Goal: Information Seeking & Learning: Check status

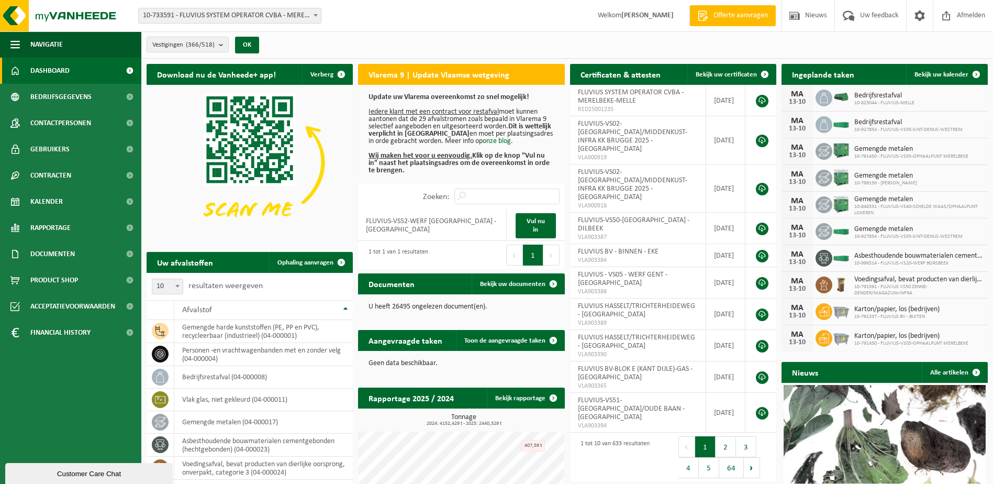
click at [315, 20] on span at bounding box center [316, 15] width 10 height 14
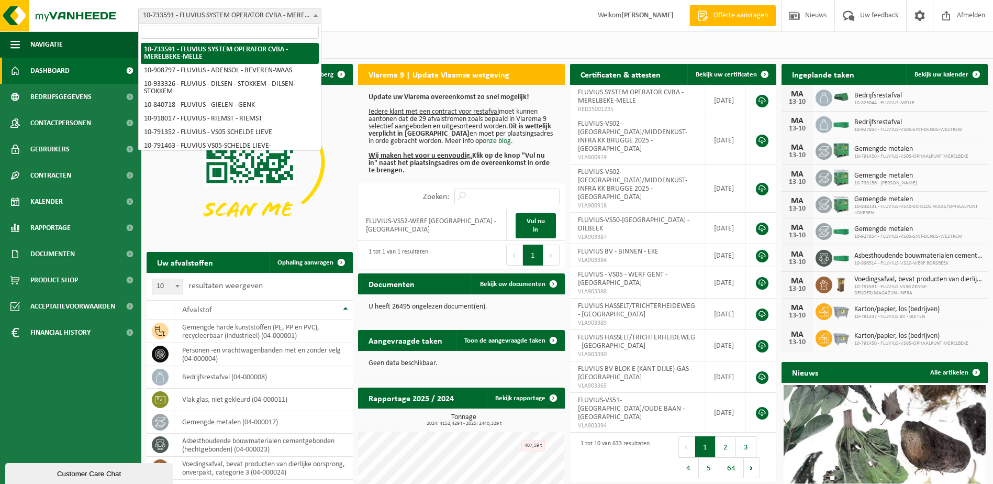
click at [292, 35] on input "search" at bounding box center [230, 32] width 178 height 13
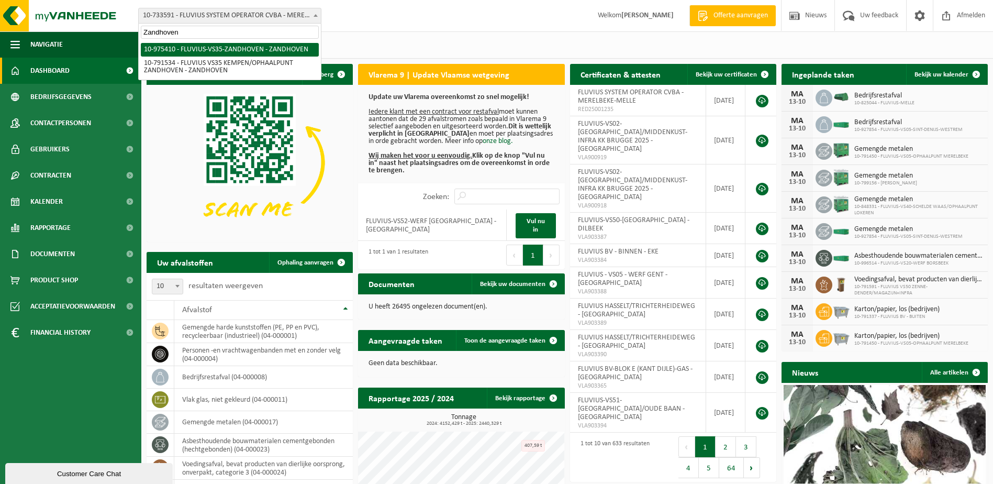
type input "Zandhoven"
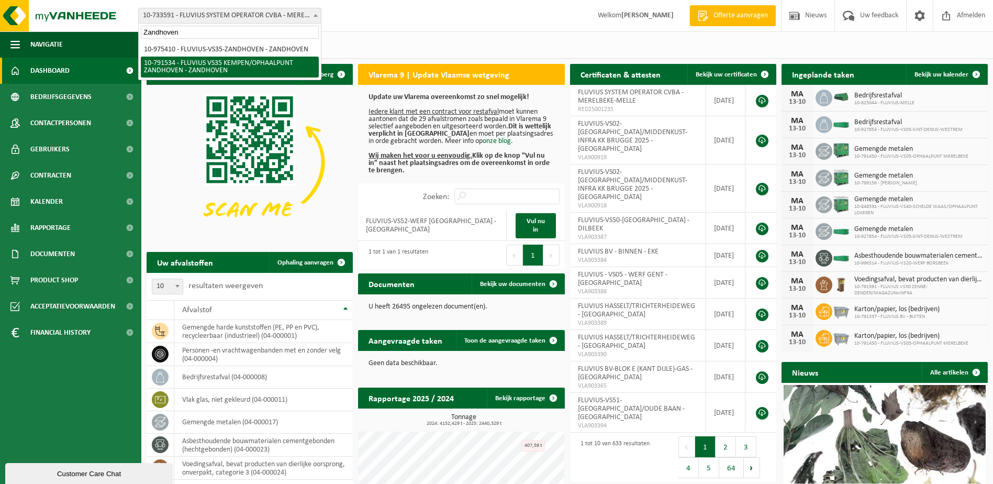
select select "30242"
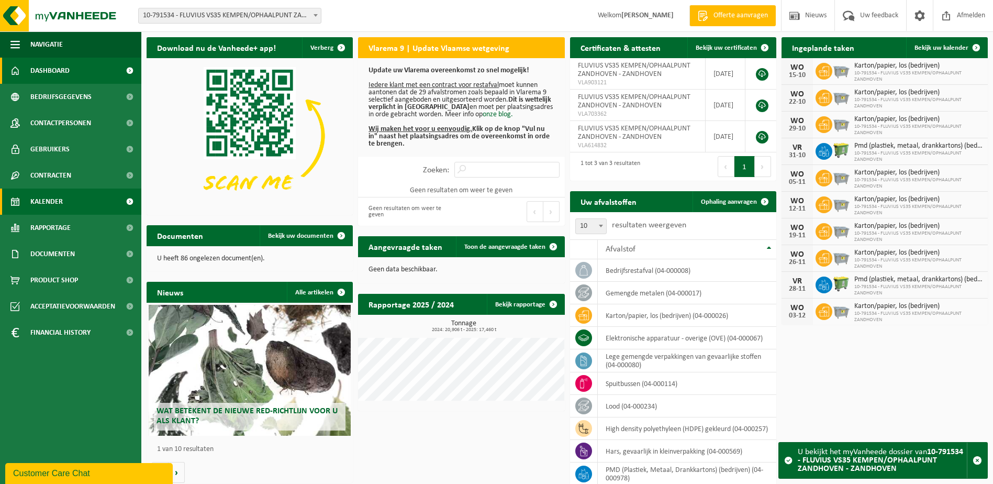
click at [40, 208] on span "Kalender" at bounding box center [46, 202] width 32 height 26
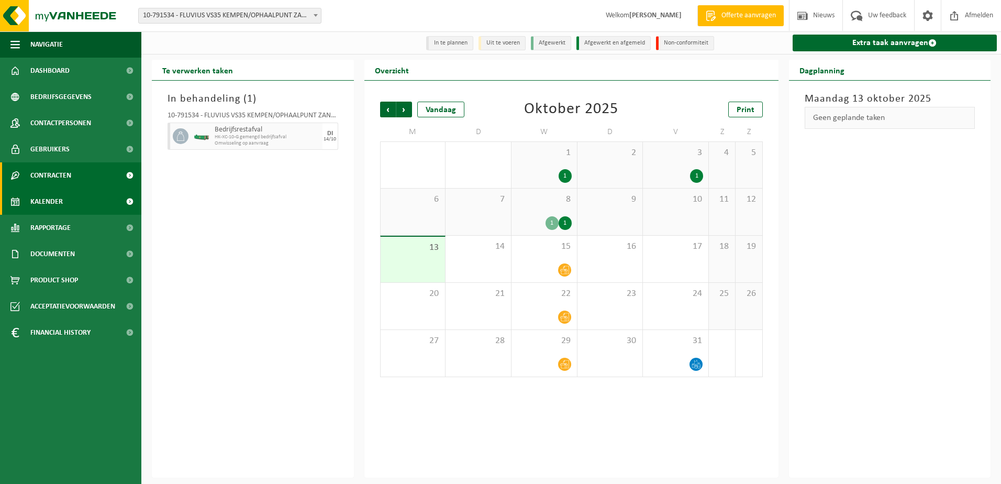
click at [49, 177] on span "Contracten" at bounding box center [50, 175] width 41 height 26
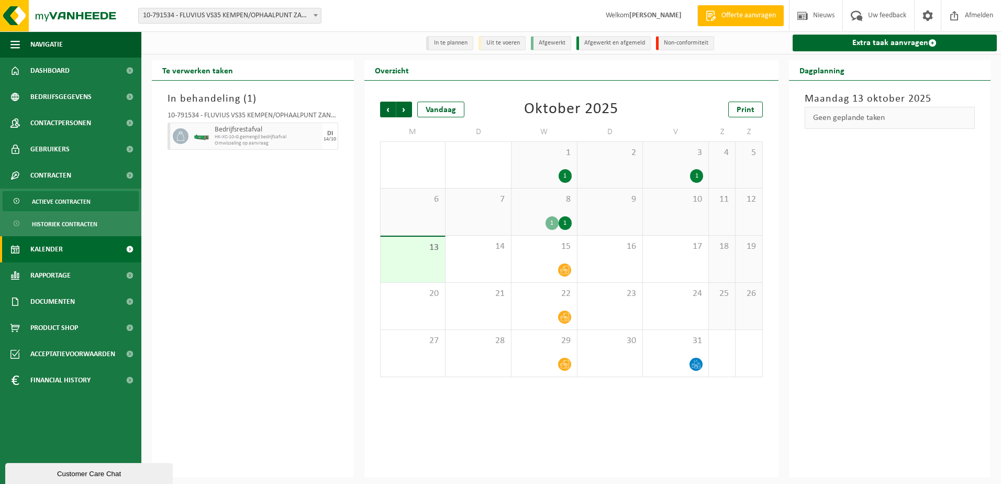
click at [52, 202] on span "Actieve contracten" at bounding box center [61, 202] width 59 height 20
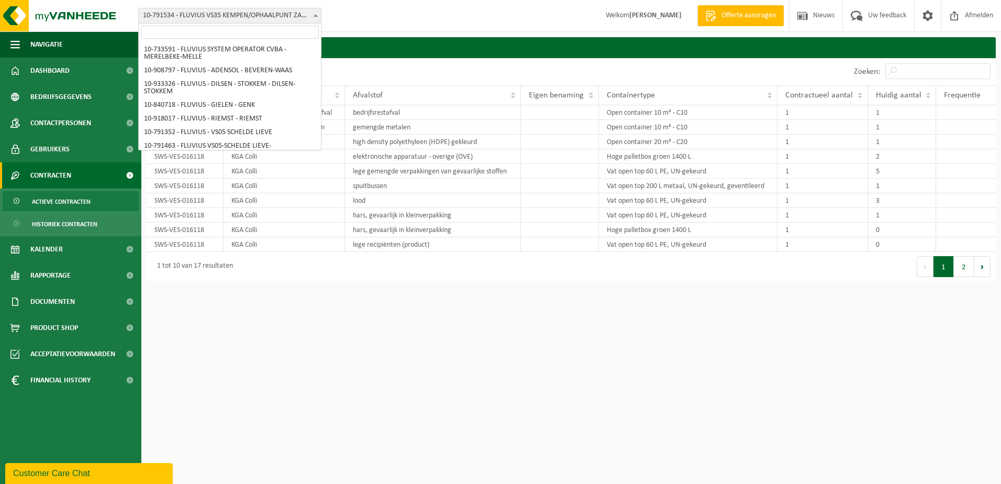
click at [317, 18] on span at bounding box center [316, 15] width 10 height 14
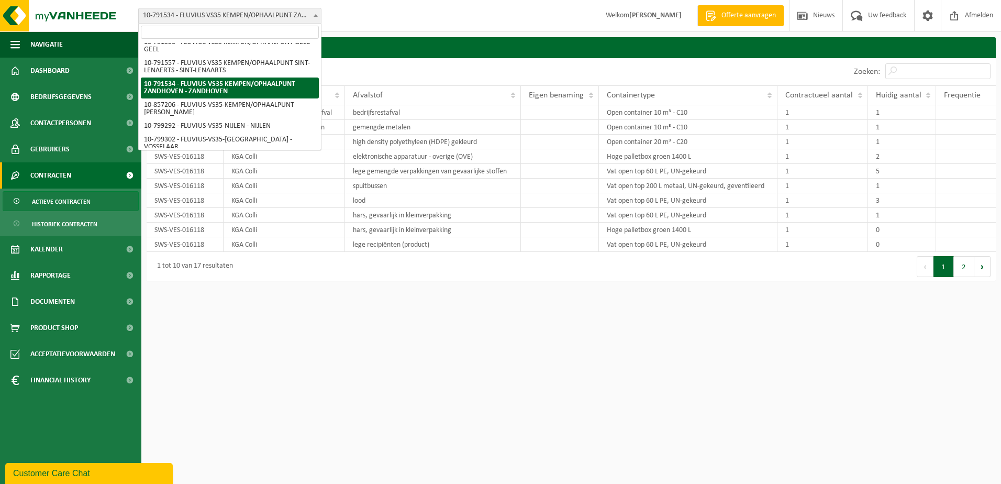
click at [276, 34] on input "search" at bounding box center [230, 32] width 178 height 13
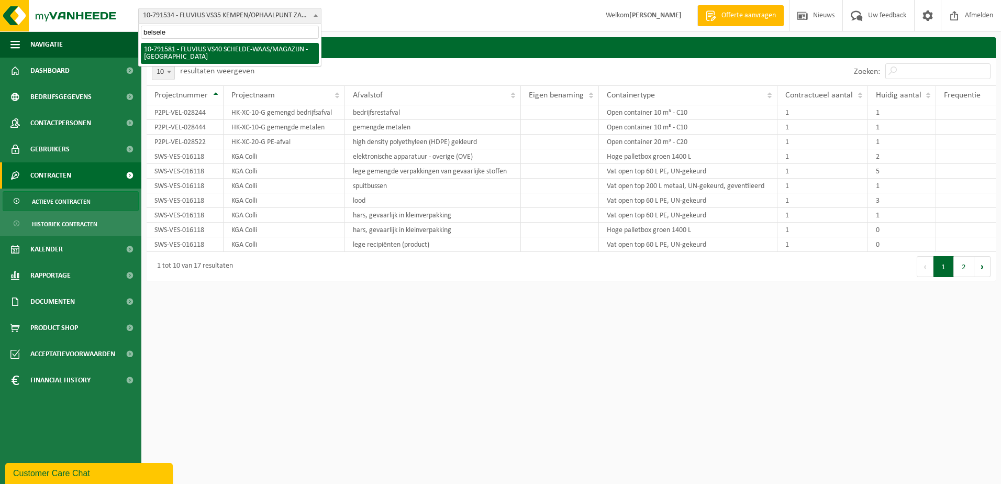
type input "belsele"
select select "30253"
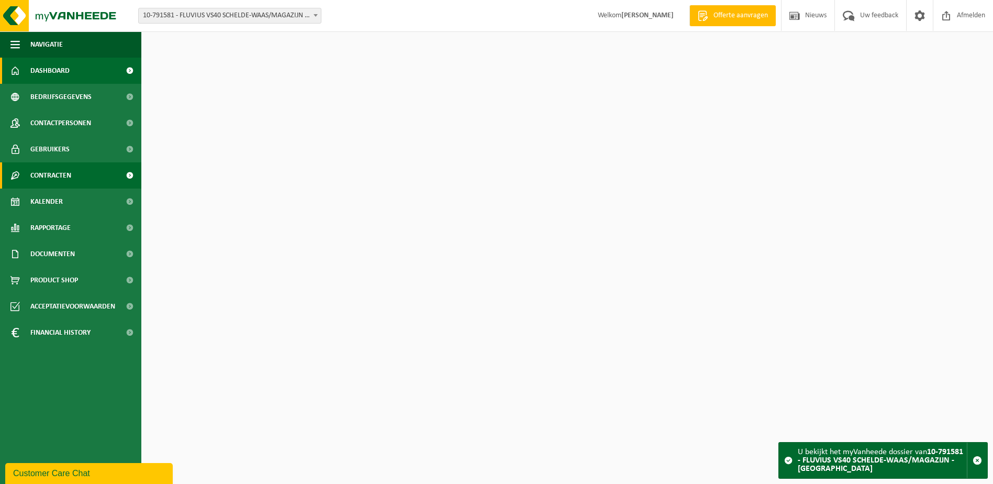
click at [40, 174] on span "Contracten" at bounding box center [50, 175] width 41 height 26
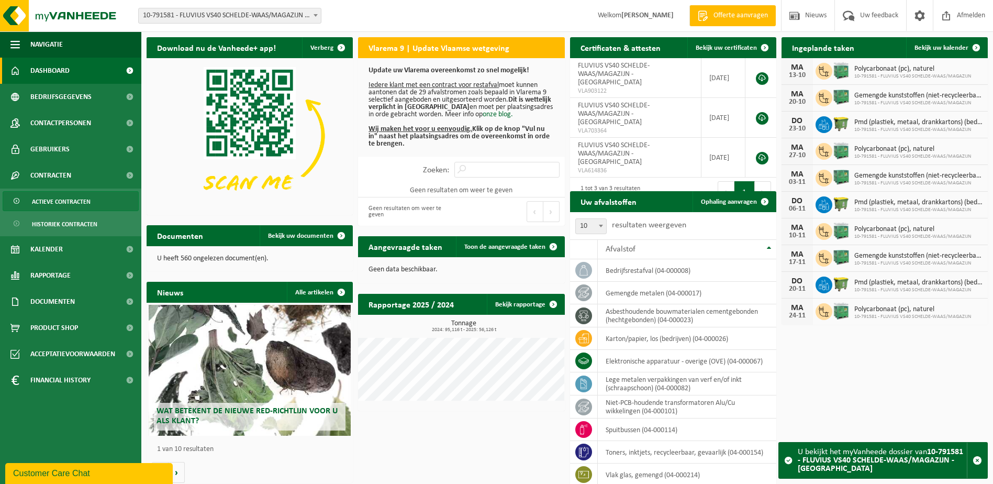
click at [45, 195] on span "Actieve contracten" at bounding box center [61, 202] width 59 height 20
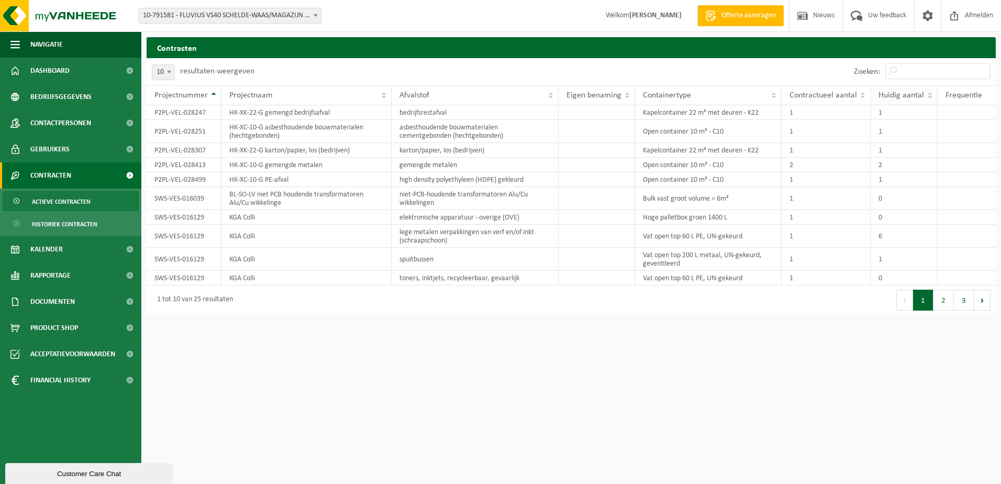
click at [914, 97] on span "Huidig aantal" at bounding box center [902, 95] width 46 height 8
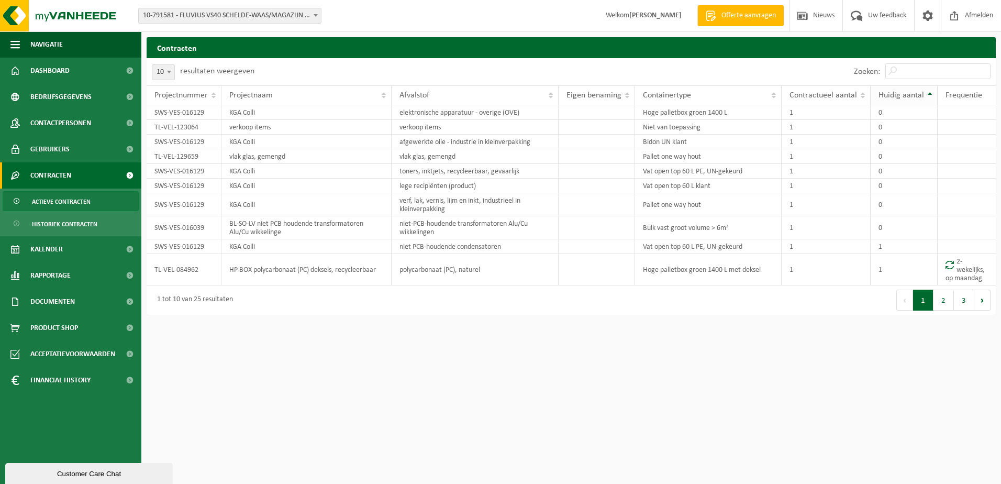
click at [915, 97] on span "Huidig aantal" at bounding box center [902, 95] width 46 height 8
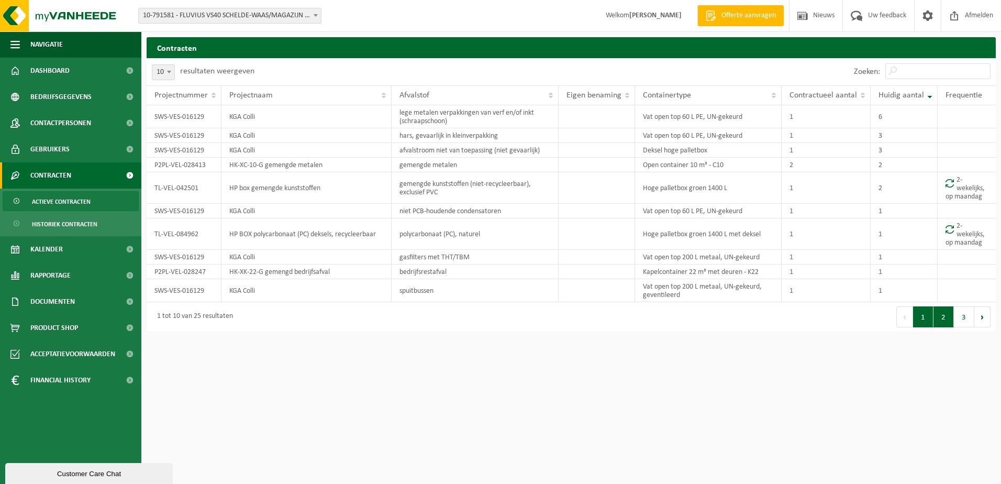
click at [948, 318] on button "2" at bounding box center [944, 316] width 20 height 21
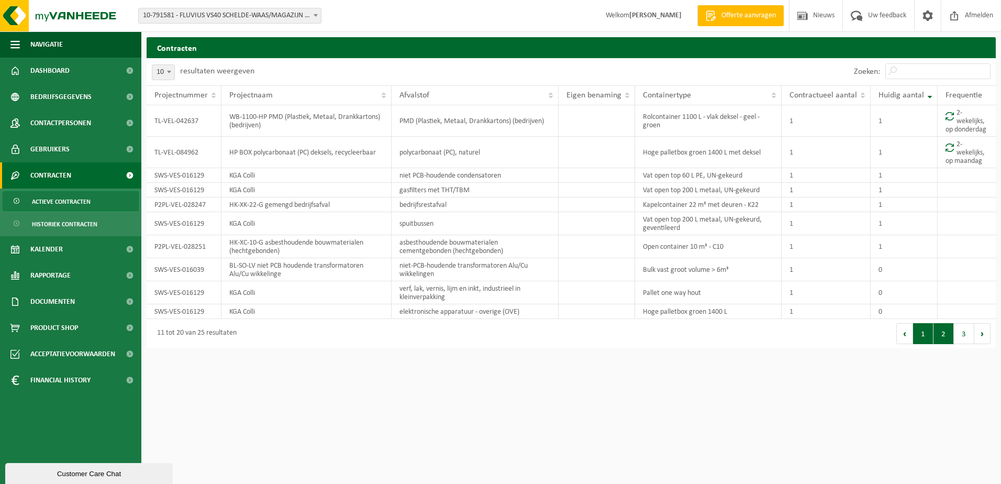
click at [926, 334] on button "1" at bounding box center [923, 333] width 20 height 21
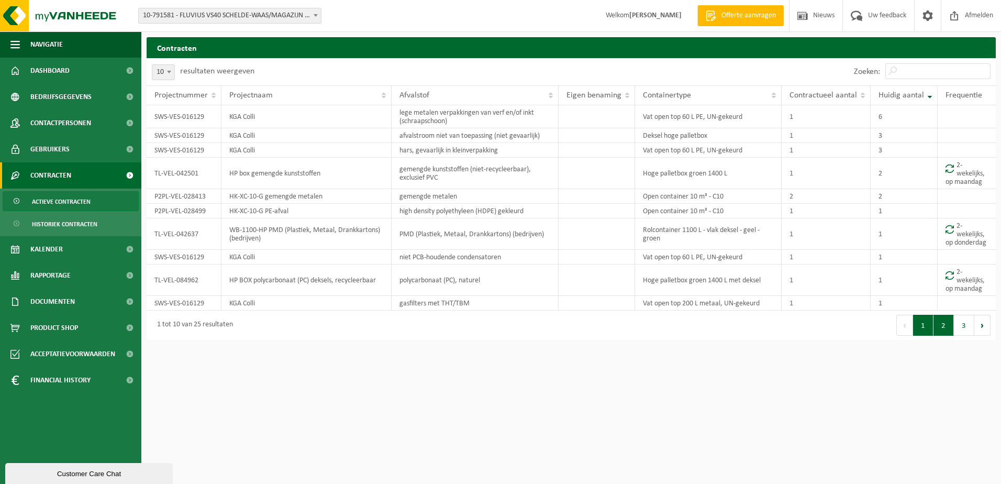
click at [940, 321] on button "2" at bounding box center [944, 325] width 20 height 21
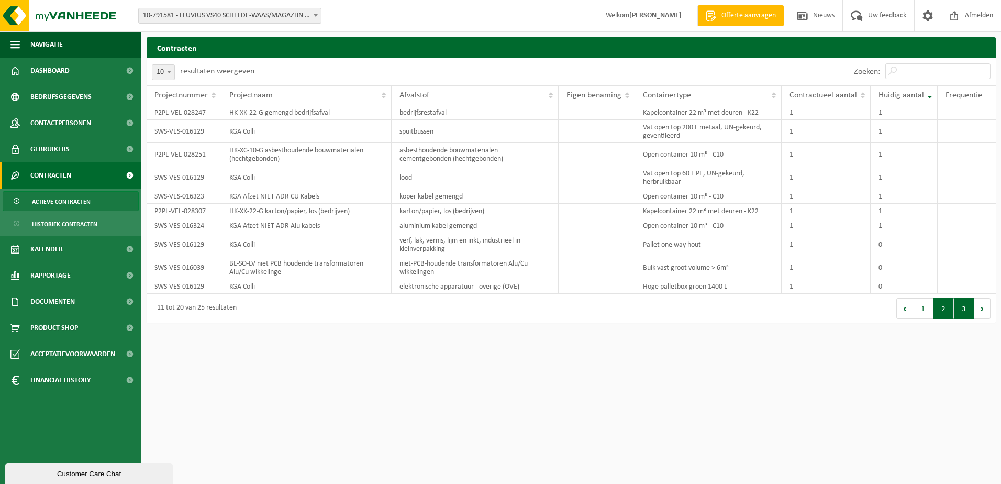
click at [958, 313] on button "3" at bounding box center [964, 308] width 20 height 21
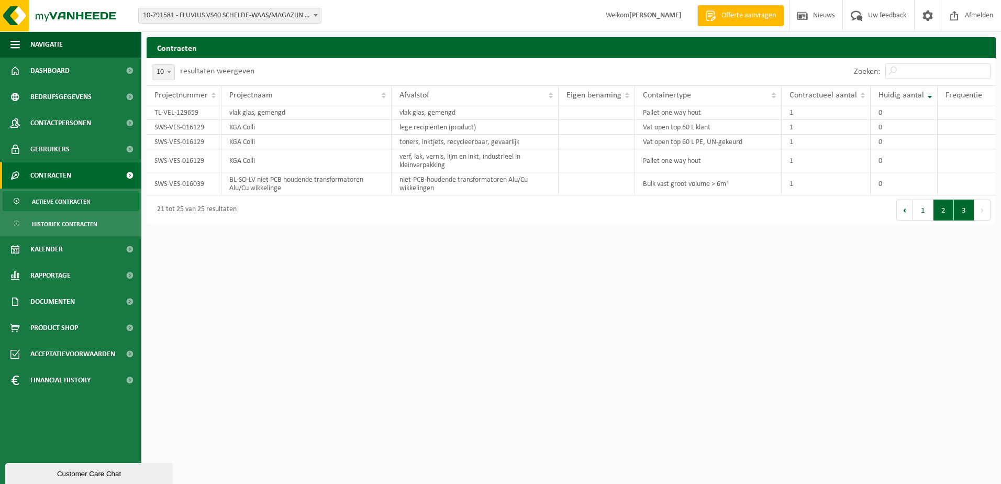
click at [947, 207] on button "2" at bounding box center [944, 210] width 20 height 21
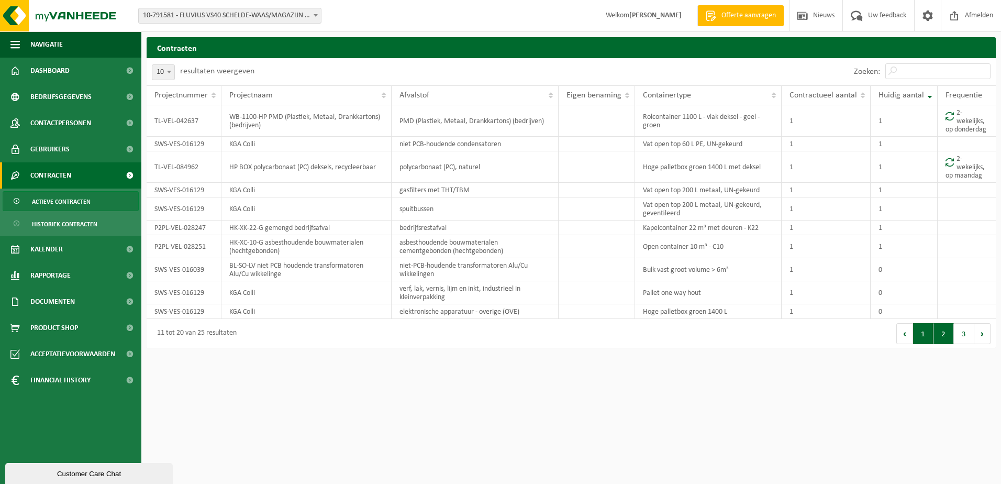
click at [928, 332] on button "1" at bounding box center [923, 333] width 20 height 21
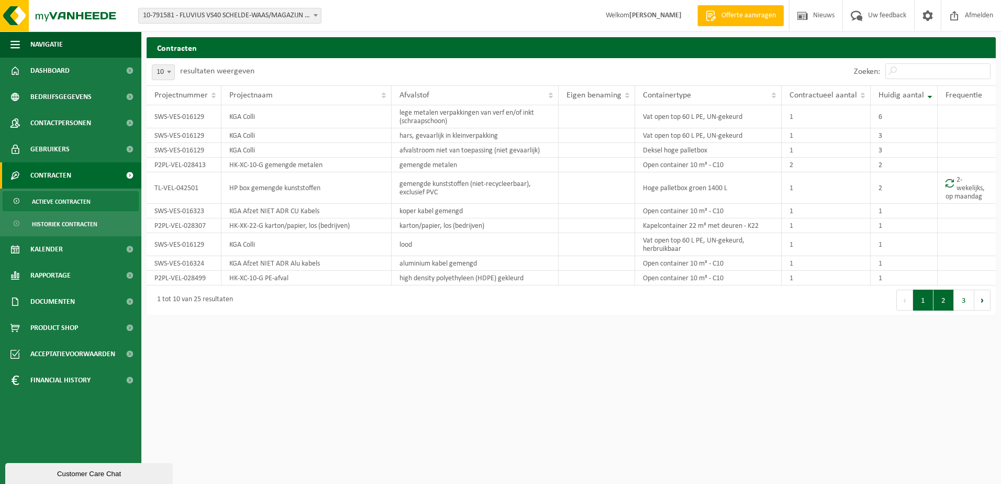
click at [935, 301] on button "2" at bounding box center [944, 300] width 20 height 21
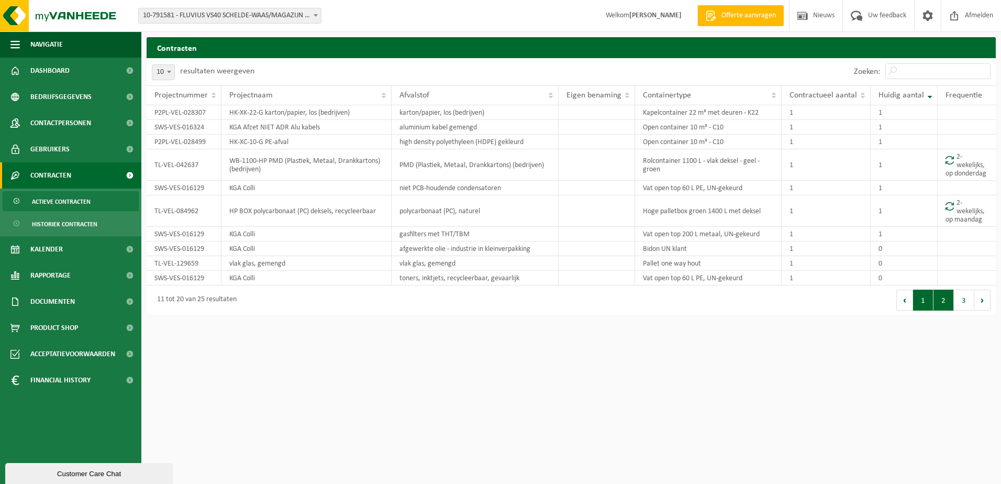
click at [926, 301] on button "1" at bounding box center [923, 300] width 20 height 21
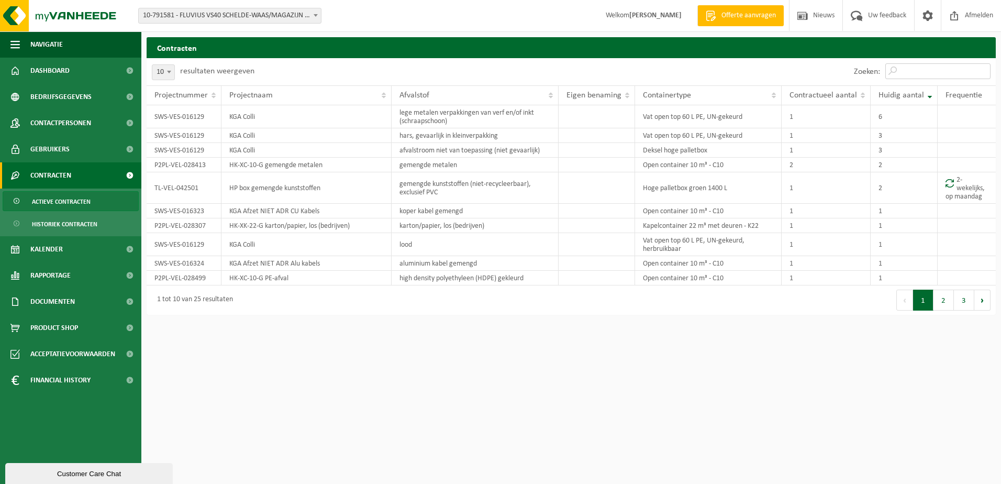
click at [920, 70] on input "Zoeken:" at bounding box center [937, 71] width 105 height 16
type input "asb"
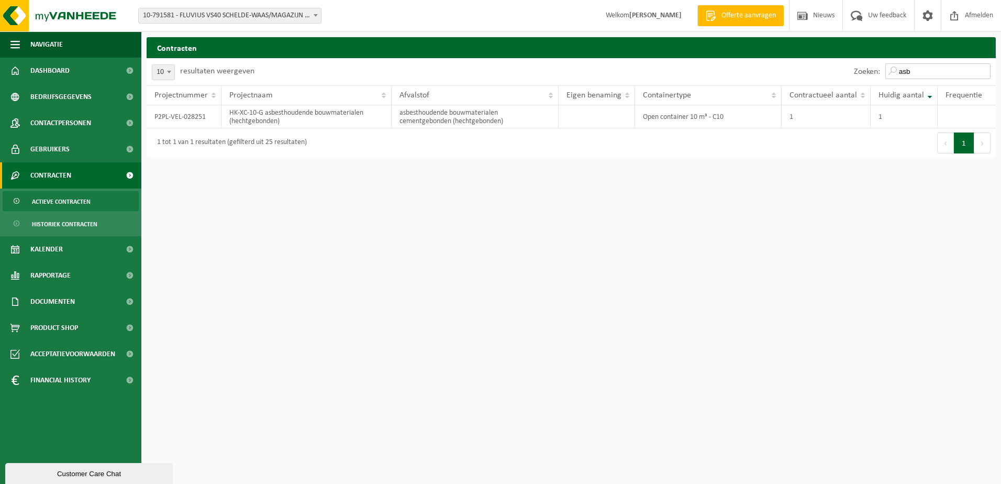
drag, startPoint x: 923, startPoint y: 69, endPoint x: 835, endPoint y: 71, distance: 88.0
click at [835, 71] on div "Zoeken: asb" at bounding box center [783, 71] width 425 height 27
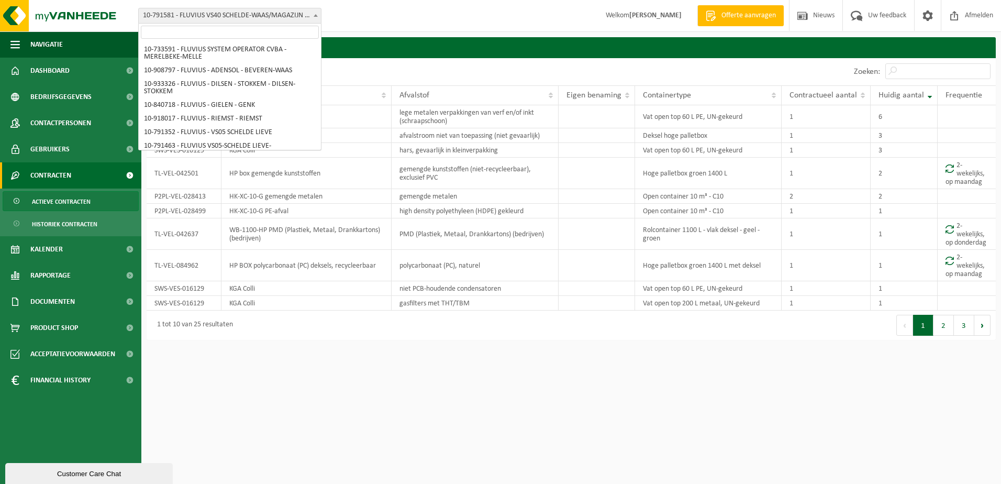
click at [295, 13] on span "10-791581 - FLUVIUS VS40 SCHELDE-WAAS/MAGAZIJN - [GEOGRAPHIC_DATA]" at bounding box center [230, 15] width 182 height 15
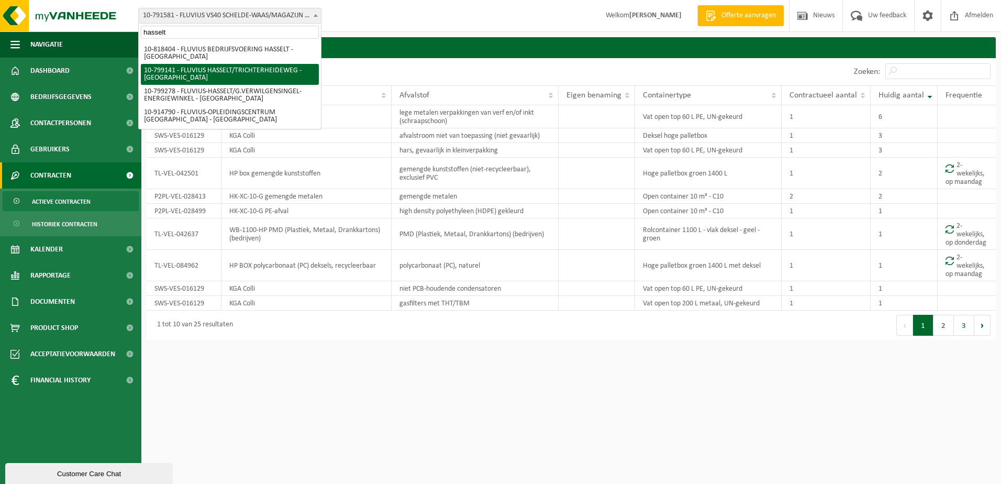
type input "hasselt"
select select "33188"
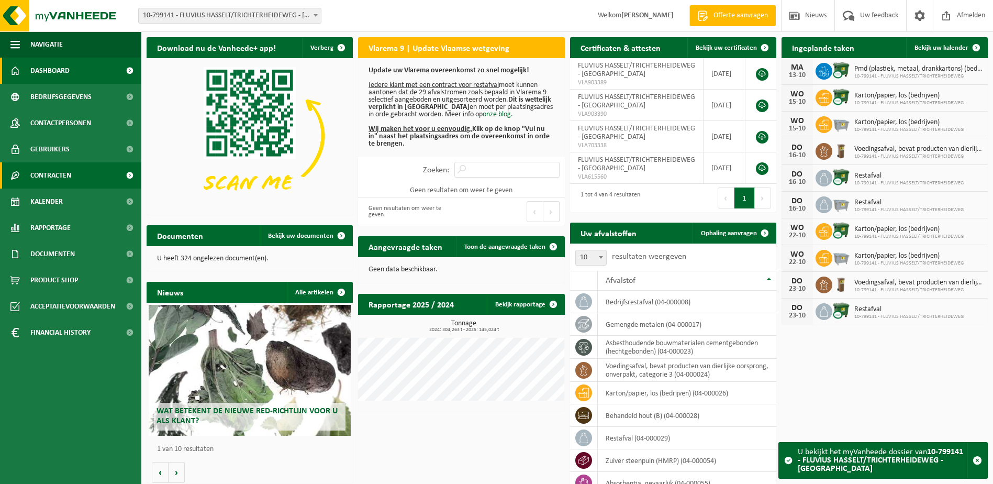
click at [51, 184] on span "Contracten" at bounding box center [50, 175] width 41 height 26
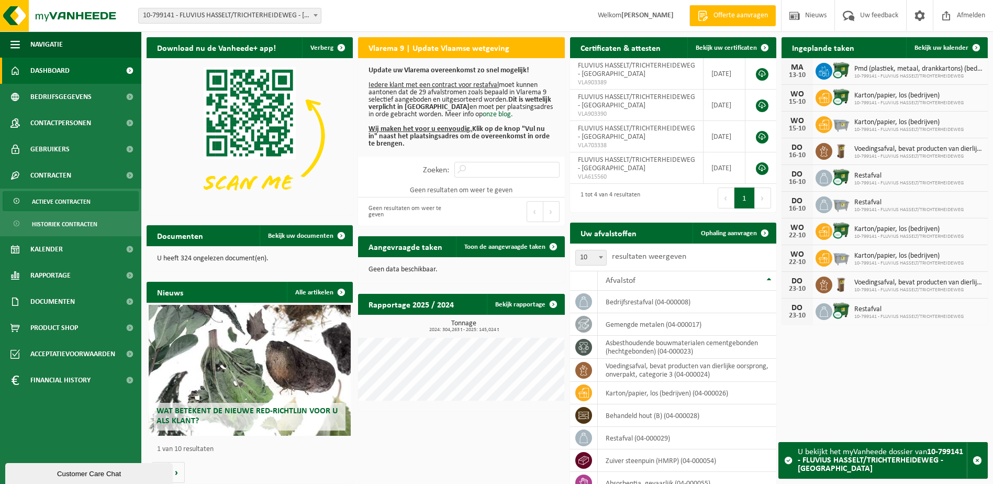
click at [55, 201] on span "Actieve contracten" at bounding box center [61, 202] width 59 height 20
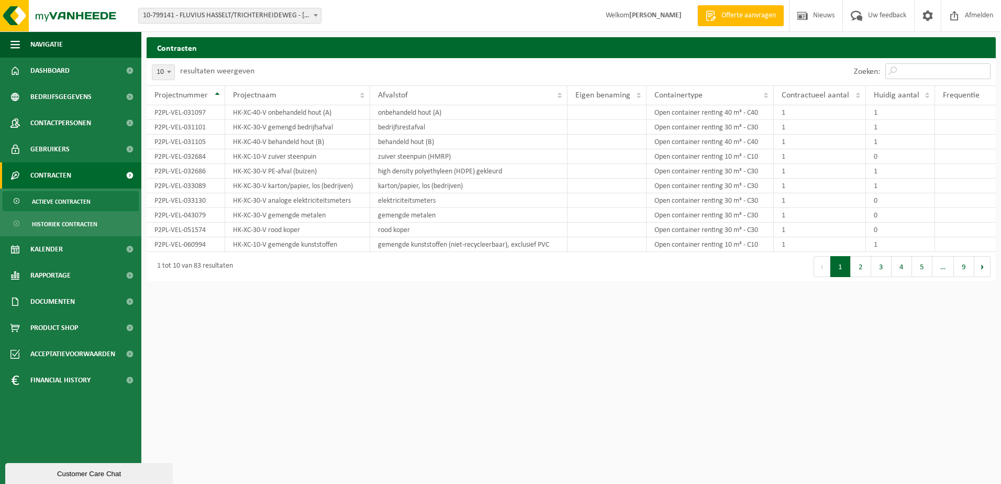
click at [915, 70] on input "Zoeken:" at bounding box center [937, 71] width 105 height 16
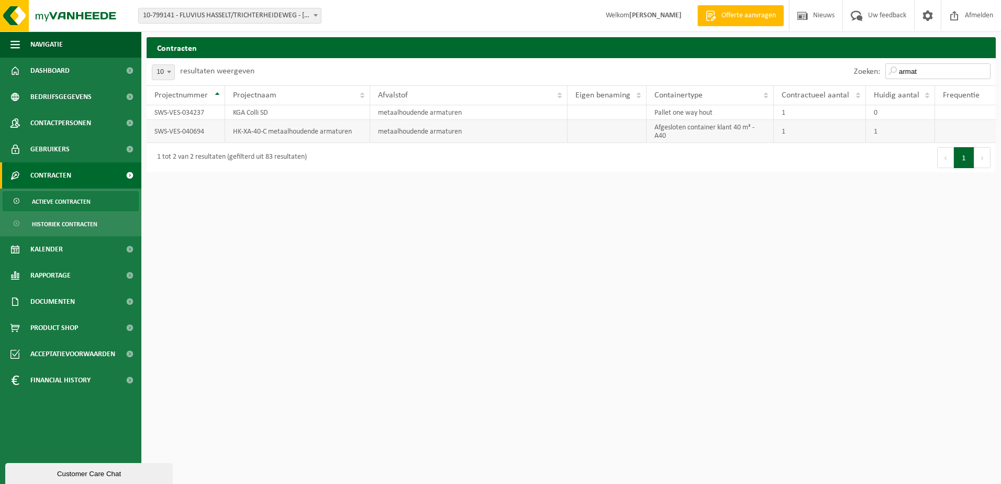
type input "armat"
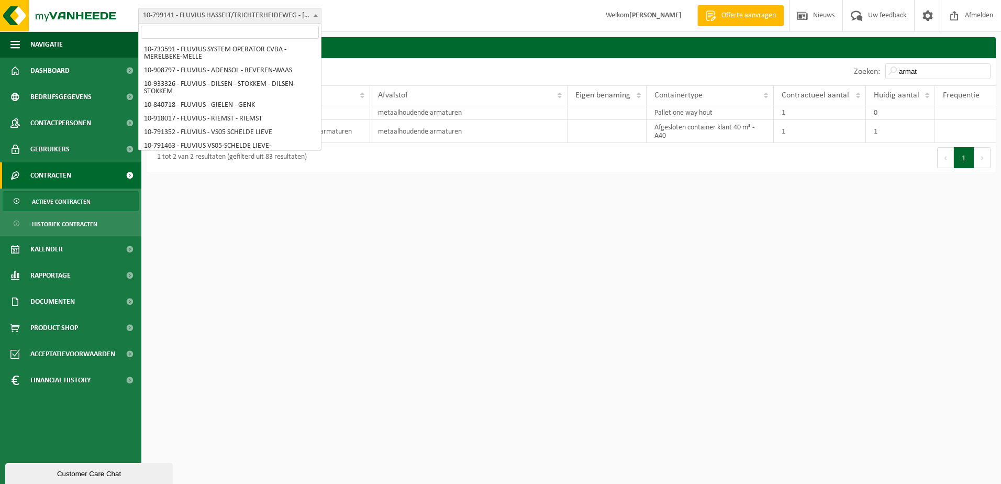
click at [283, 16] on span "10-799141 - FLUVIUS HASSELT/TRICHTERHEIDEWEG - [GEOGRAPHIC_DATA]" at bounding box center [230, 15] width 182 height 15
click at [237, 29] on input "search" at bounding box center [230, 32] width 178 height 13
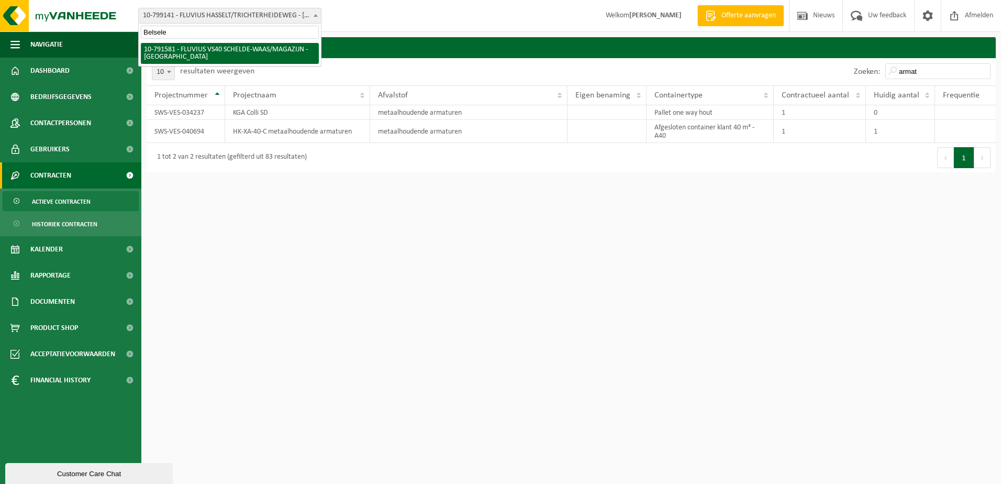
type input "Belsele"
select select "30253"
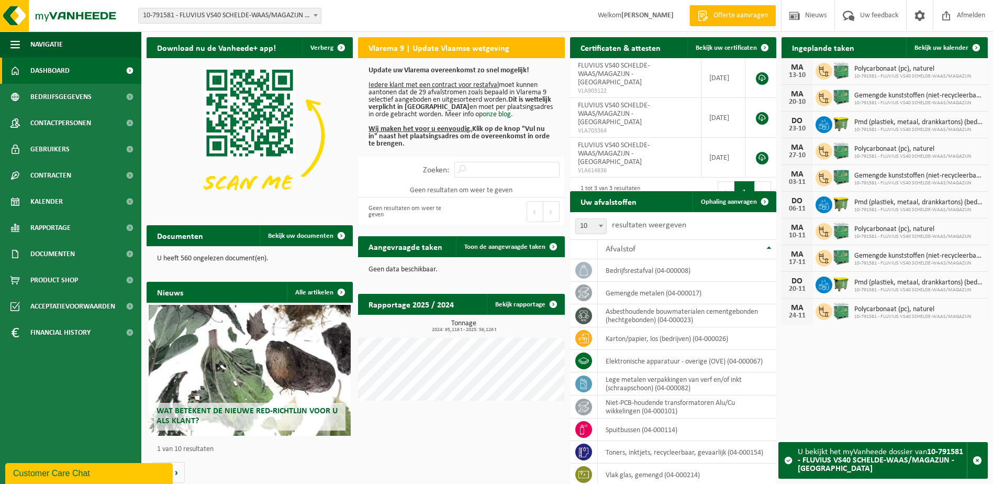
click at [315, 17] on span at bounding box center [316, 15] width 10 height 14
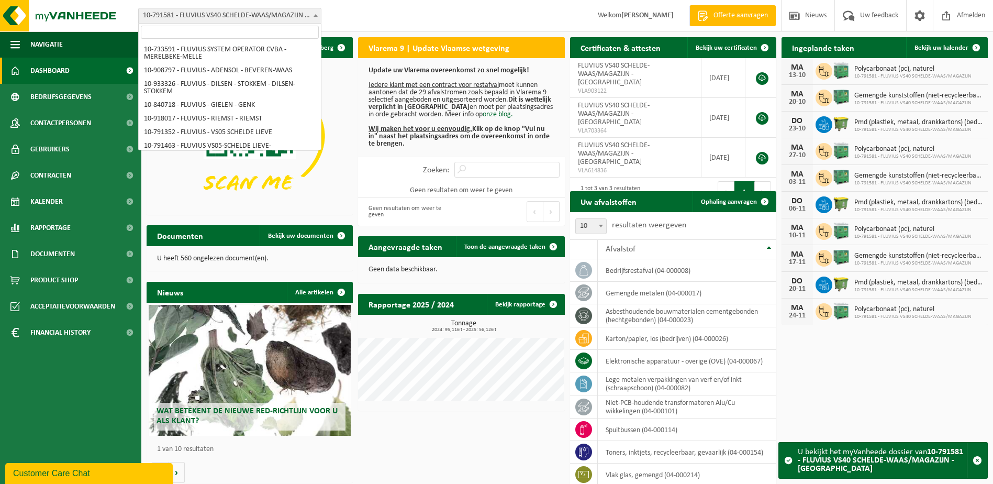
scroll to position [3632, 0]
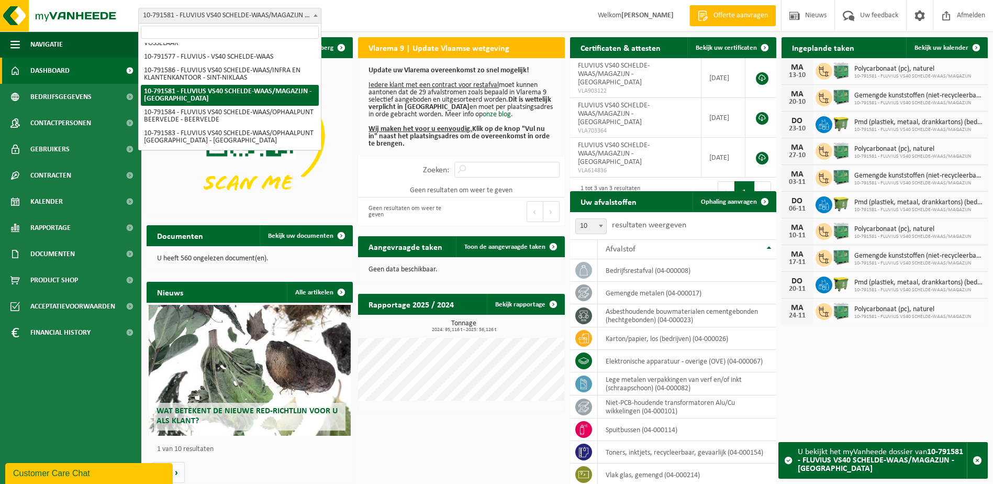
click at [236, 31] on input "search" at bounding box center [230, 32] width 178 height 13
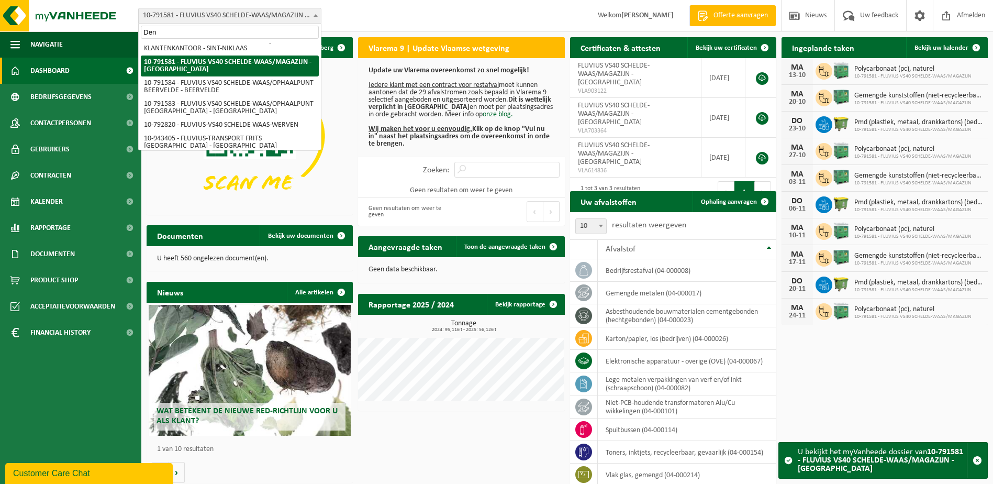
scroll to position [0, 0]
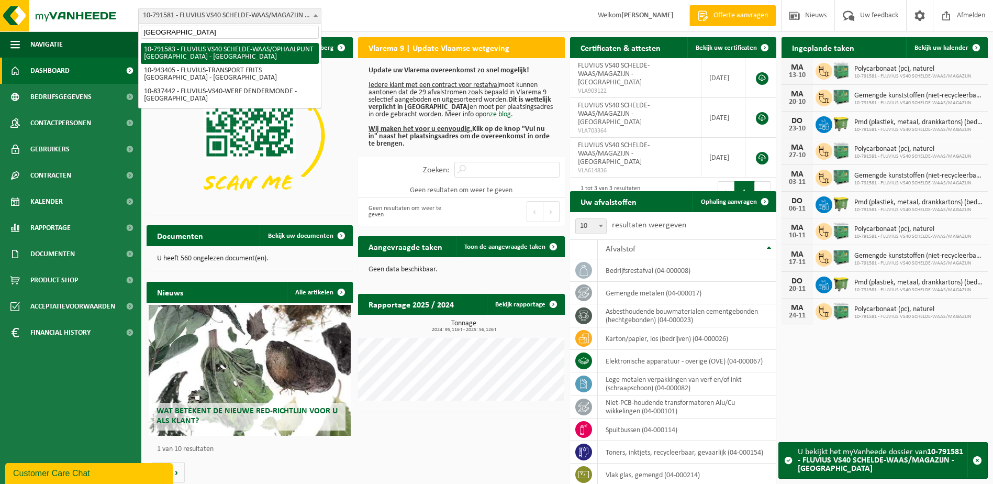
type input "Dendermonde"
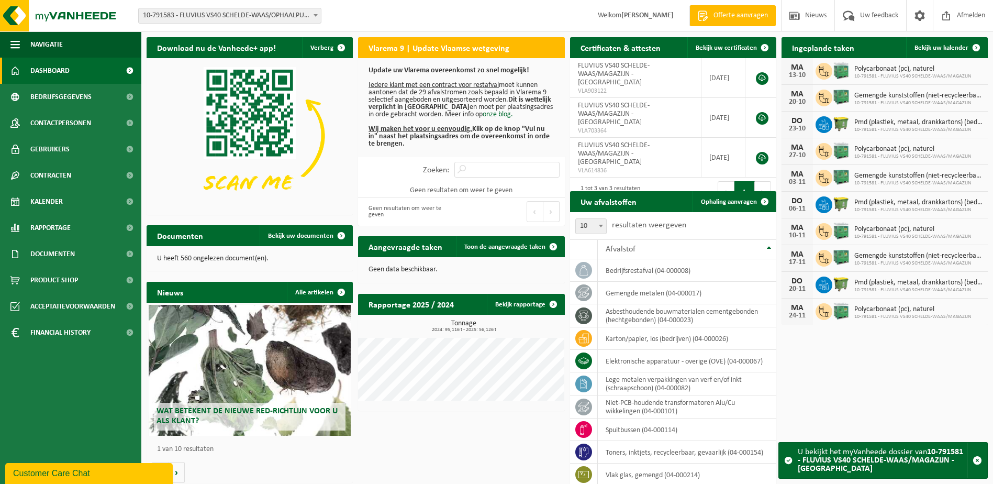
select select "30254"
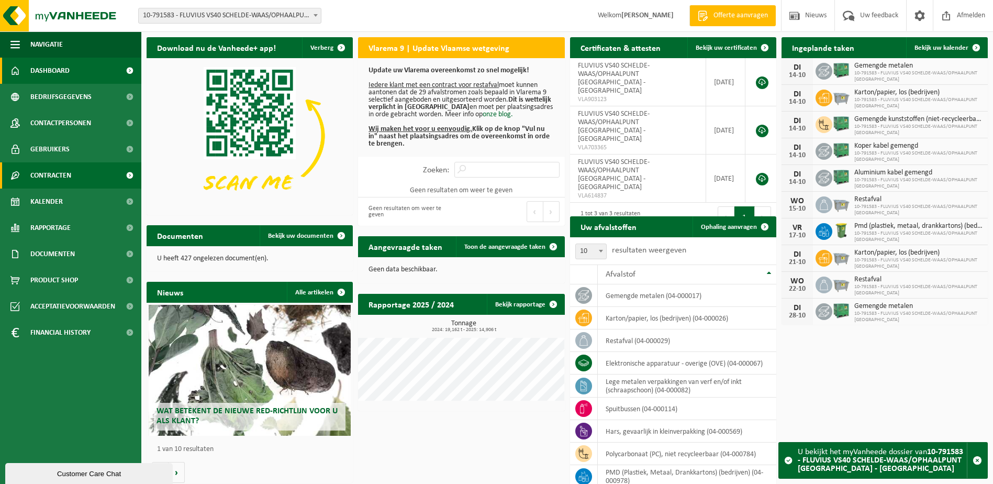
click at [43, 176] on span "Contracten" at bounding box center [50, 175] width 41 height 26
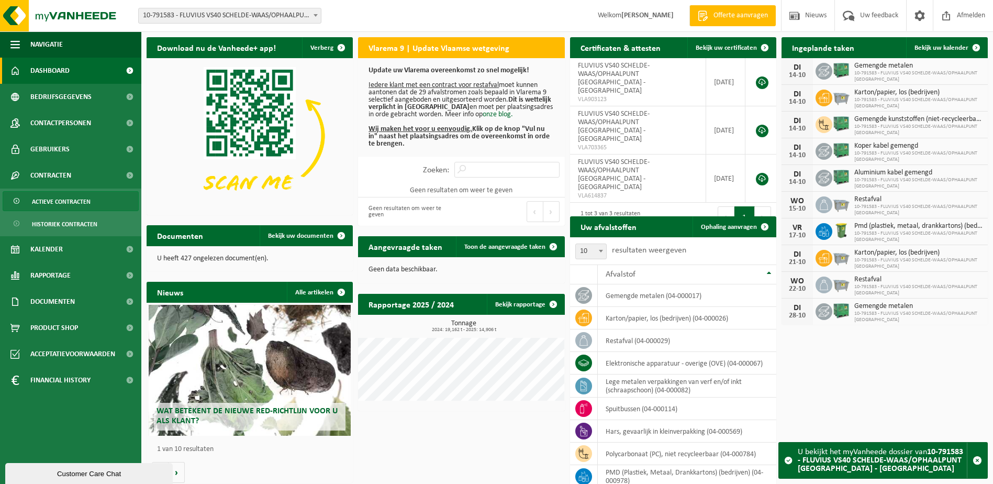
click at [51, 206] on span "Actieve contracten" at bounding box center [61, 202] width 59 height 20
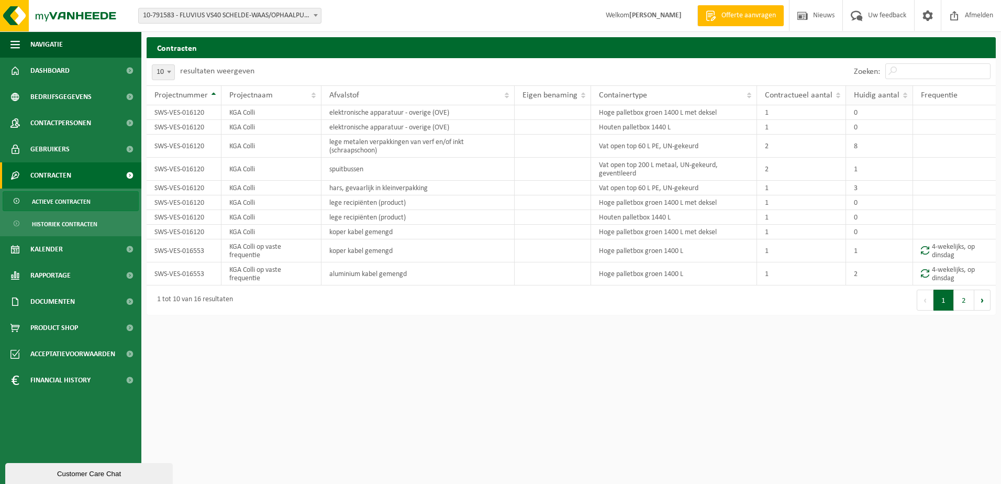
click at [867, 94] on span "Huidig aantal" at bounding box center [877, 95] width 46 height 8
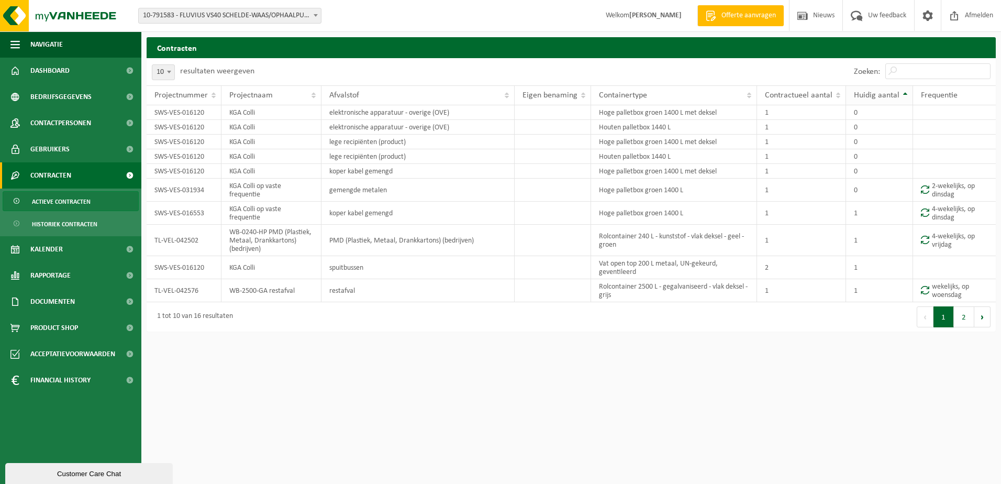
click at [868, 94] on span "Huidig aantal" at bounding box center [877, 95] width 46 height 8
